Goal: Navigation & Orientation: Find specific page/section

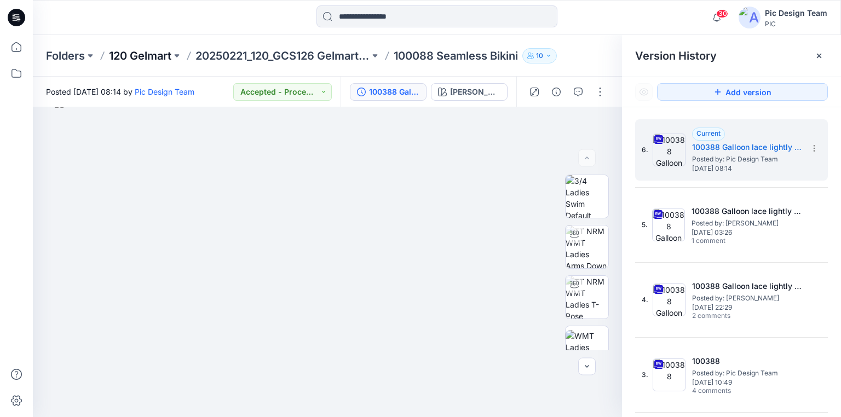
click at [131, 54] on p "120 Gelmart" at bounding box center [140, 55] width 62 height 15
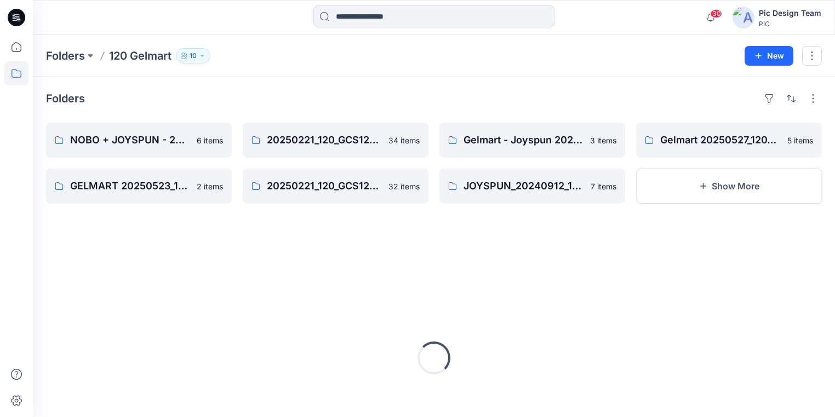
click at [11, 15] on icon at bounding box center [17, 18] width 18 height 18
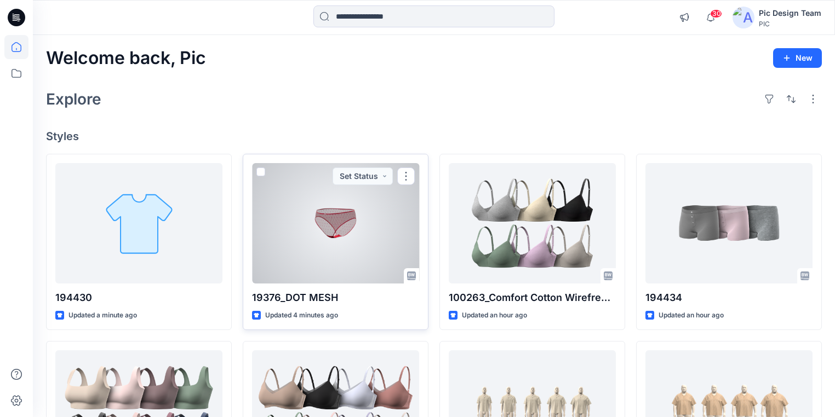
click at [325, 257] on div at bounding box center [335, 223] width 167 height 121
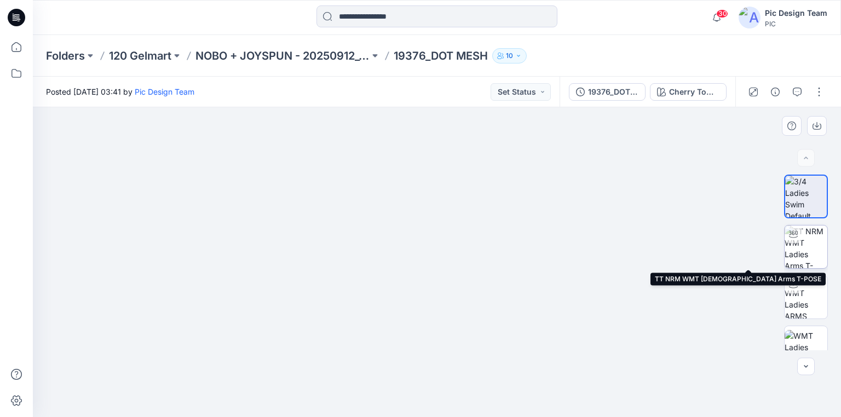
click at [809, 248] on img at bounding box center [806, 247] width 43 height 43
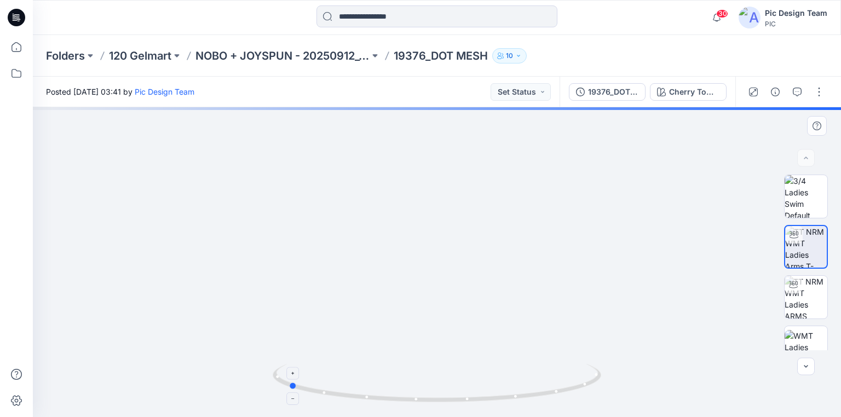
drag, startPoint x: 519, startPoint y: 398, endPoint x: 373, endPoint y: 375, distance: 148.6
click at [373, 375] on icon at bounding box center [438, 384] width 331 height 41
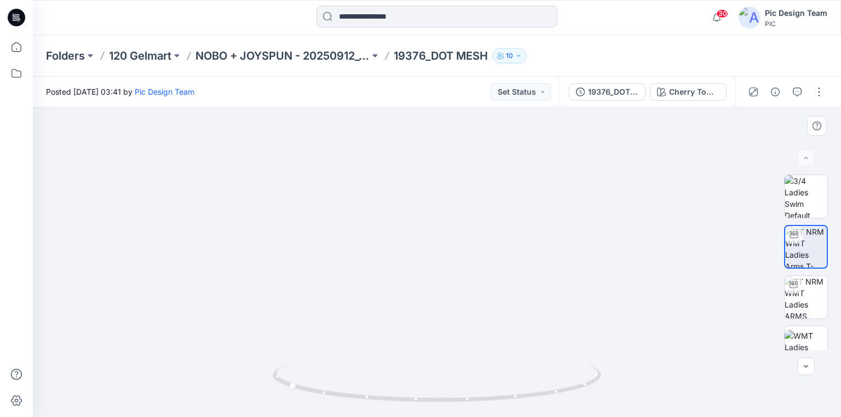
drag, startPoint x: 468, startPoint y: 237, endPoint x: 479, endPoint y: 150, distance: 87.2
drag, startPoint x: 445, startPoint y: 397, endPoint x: 563, endPoint y: 397, distance: 117.8
click at [563, 397] on icon at bounding box center [438, 384] width 331 height 41
click at [223, 61] on p "NOBO + JOYSPUN - 20250912_120_GC" at bounding box center [283, 55] width 174 height 15
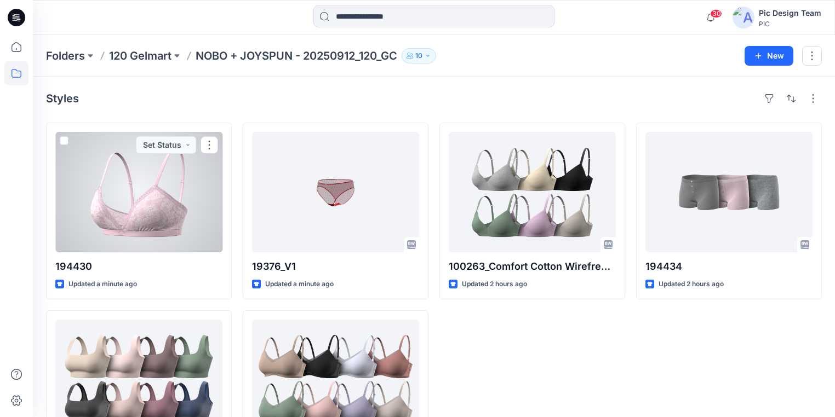
click at [130, 232] on div at bounding box center [138, 192] width 167 height 121
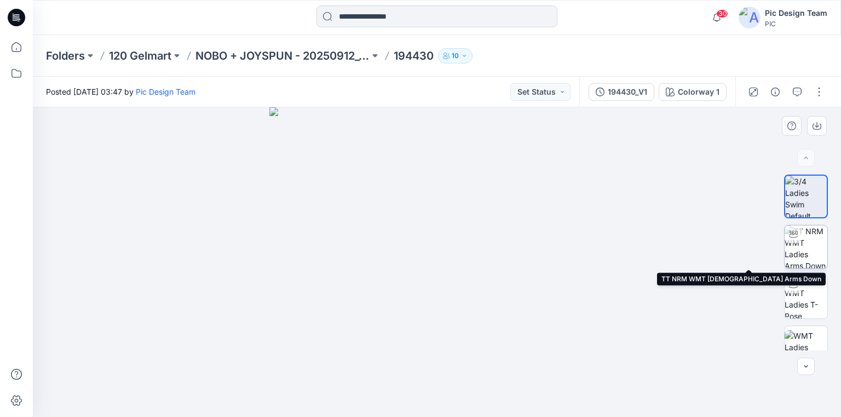
click at [804, 248] on img at bounding box center [806, 247] width 43 height 43
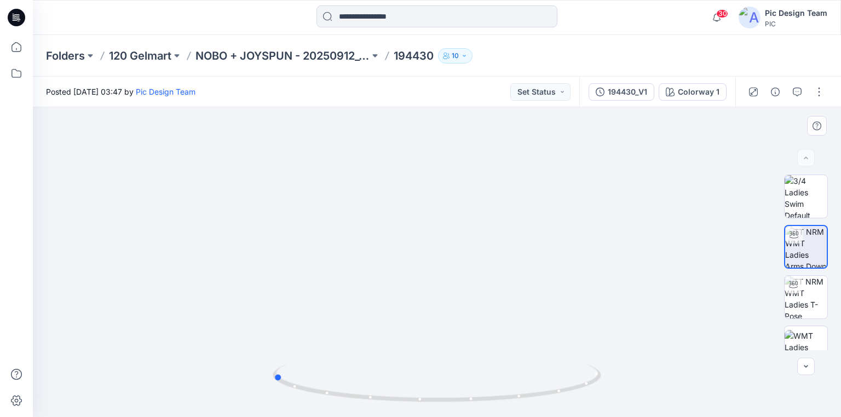
drag, startPoint x: 485, startPoint y: 397, endPoint x: 348, endPoint y: 363, distance: 140.6
click at [348, 363] on div at bounding box center [437, 390] width 329 height 55
click at [418, 318] on img at bounding box center [437, 198] width 558 height 437
click at [551, 336] on img at bounding box center [437, 119] width 867 height 596
click at [563, 327] on img at bounding box center [437, 119] width 867 height 596
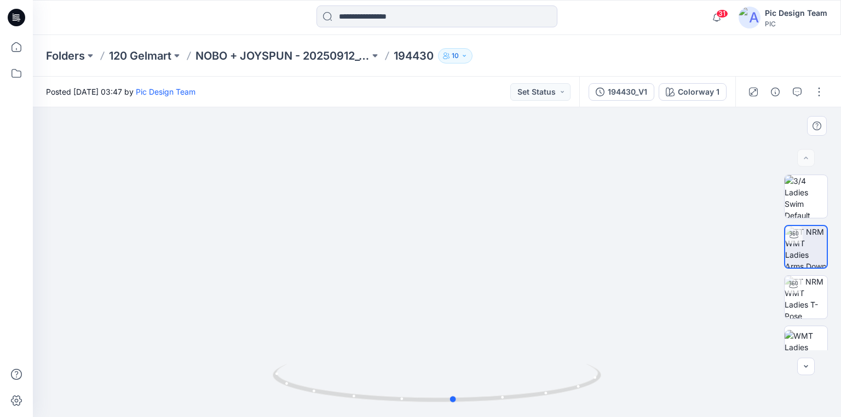
drag, startPoint x: 499, startPoint y: 402, endPoint x: 680, endPoint y: 381, distance: 182.5
click at [680, 381] on div at bounding box center [437, 262] width 809 height 310
click at [320, 53] on p "NOBO + JOYSPUN - 20250912_120_GC" at bounding box center [283, 55] width 174 height 15
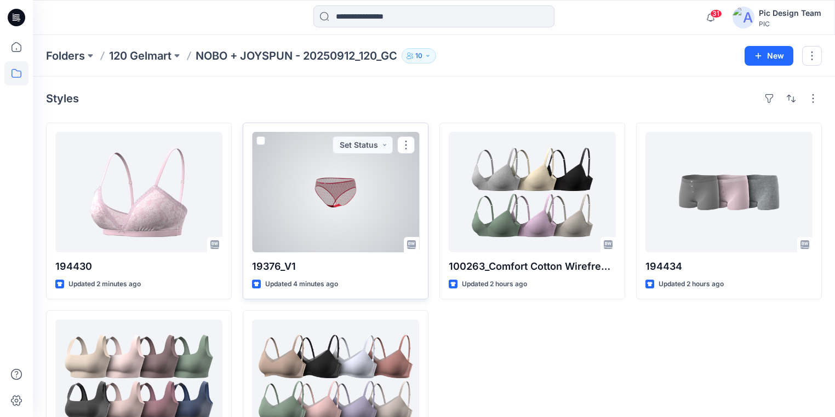
click at [321, 220] on div at bounding box center [335, 192] width 167 height 121
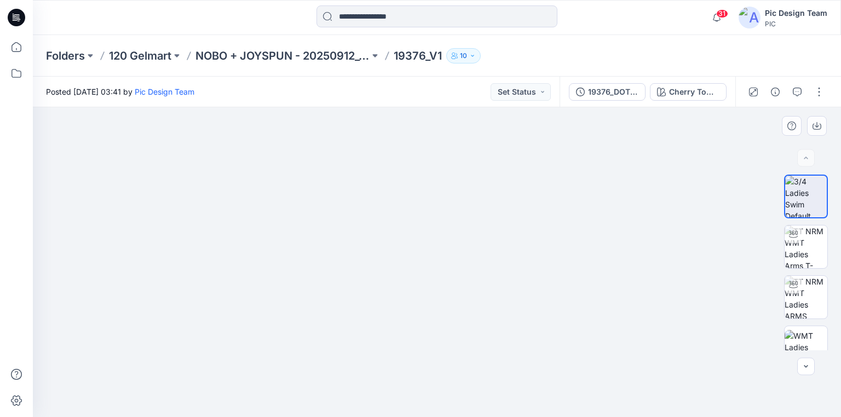
drag, startPoint x: 473, startPoint y: 328, endPoint x: 443, endPoint y: 326, distance: 30.2
drag, startPoint x: 446, startPoint y: 320, endPoint x: 513, endPoint y: 320, distance: 66.3
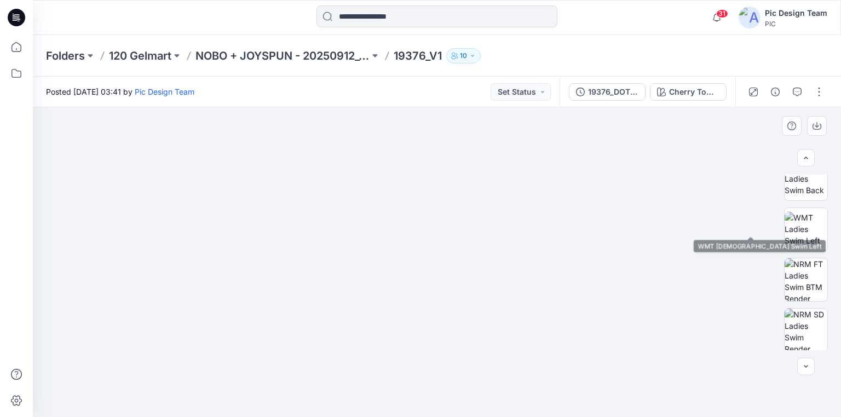
scroll to position [271, 0]
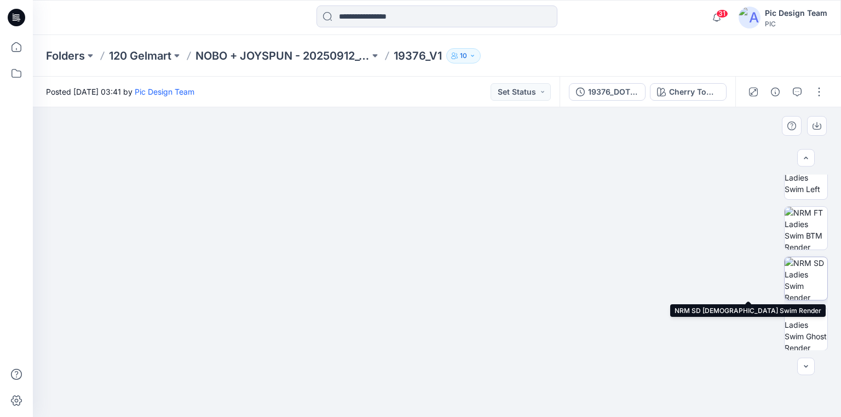
click at [811, 291] on img at bounding box center [806, 278] width 43 height 43
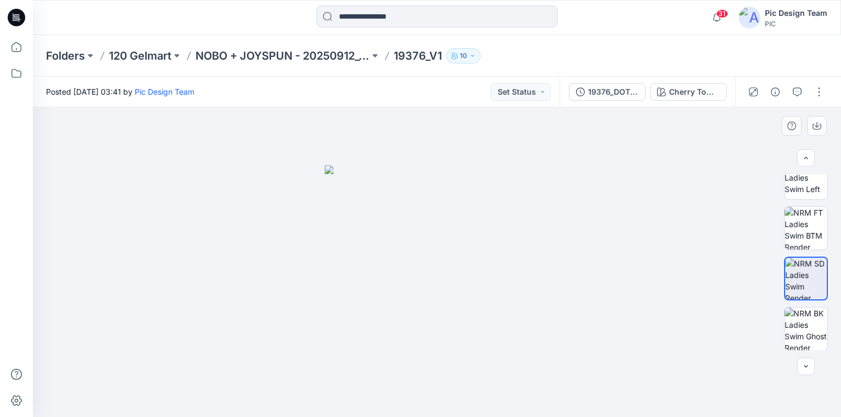
drag, startPoint x: 387, startPoint y: 356, endPoint x: 486, endPoint y: 366, distance: 99.8
click at [811, 330] on img at bounding box center [806, 329] width 43 height 43
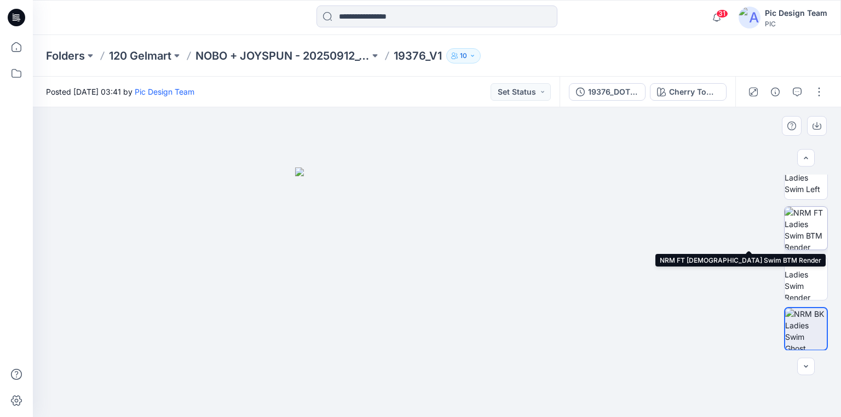
drag, startPoint x: 802, startPoint y: 223, endPoint x: 816, endPoint y: 221, distance: 13.8
click at [802, 222] on img at bounding box center [806, 228] width 43 height 43
